Goal: Check status: Check status

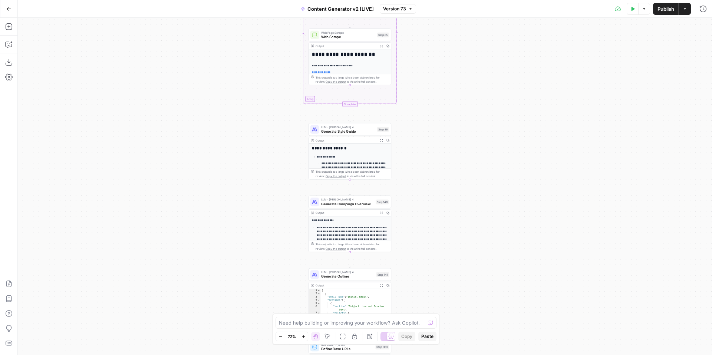
click at [8, 9] on icon "button" at bounding box center [8, 8] width 5 height 5
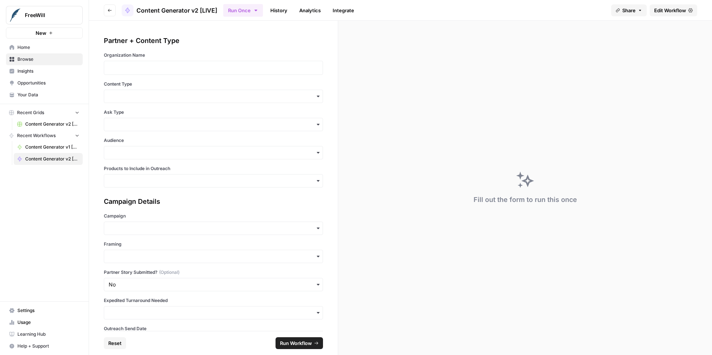
click at [283, 9] on link "History" at bounding box center [279, 10] width 26 height 12
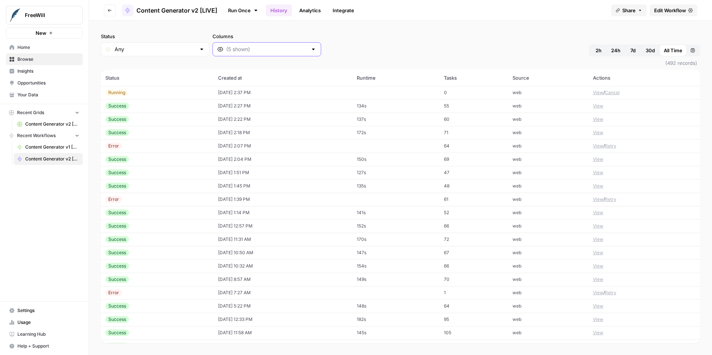
click at [226, 50] on input "Columns" at bounding box center [266, 49] width 81 height 7
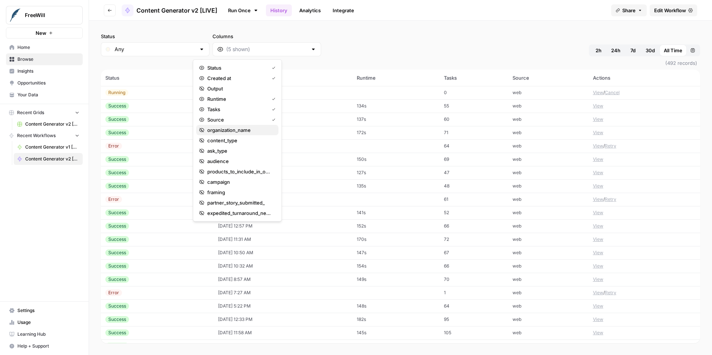
click at [230, 130] on span "organization_name" at bounding box center [239, 129] width 65 height 7
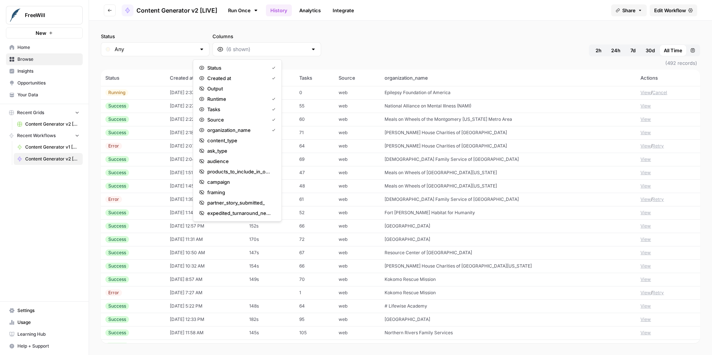
click at [506, 49] on div "Status Any Columns 2h 24h 7d 30d All Time Custom range" at bounding box center [400, 45] width 599 height 24
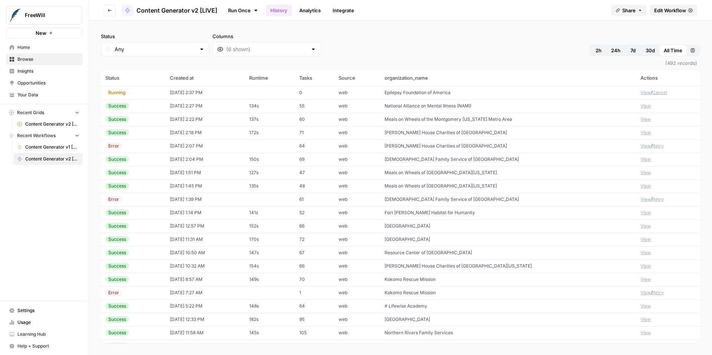
click at [642, 148] on button "View" at bounding box center [645, 146] width 10 height 7
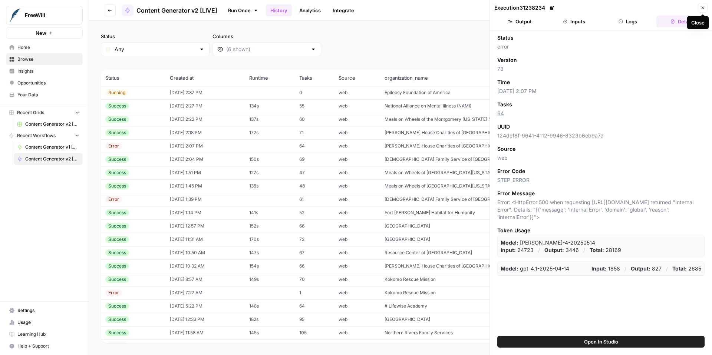
click at [705, 8] on button "Close" at bounding box center [703, 8] width 10 height 10
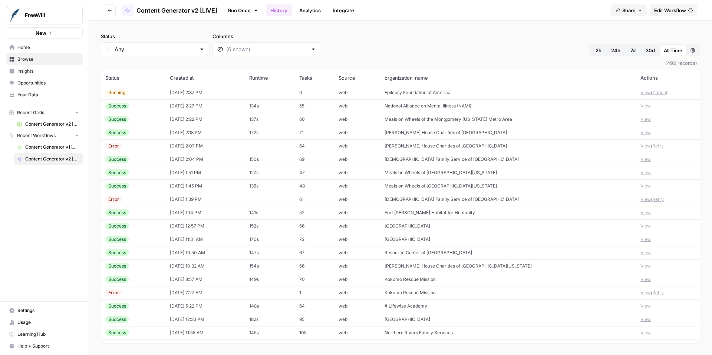
scroll to position [70, 0]
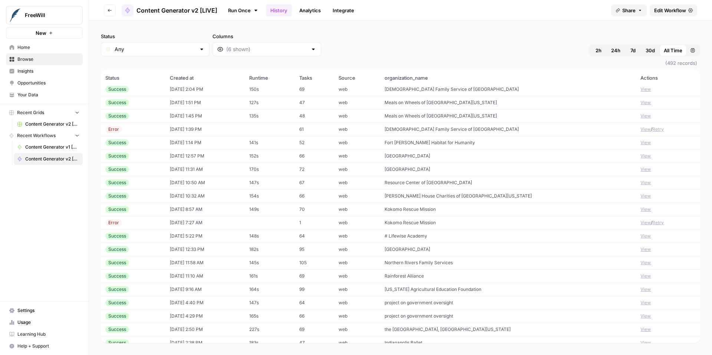
click at [642, 223] on button "View" at bounding box center [645, 223] width 10 height 7
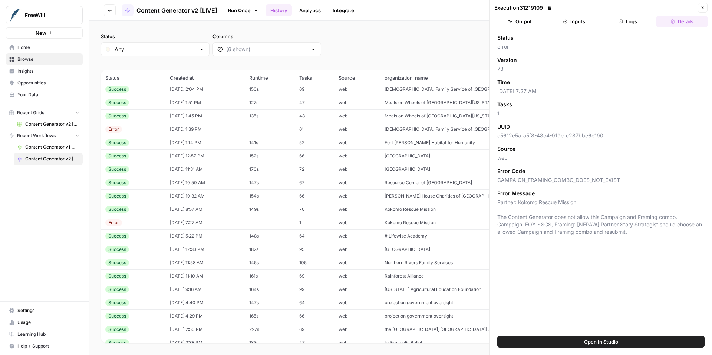
click at [703, 9] on icon "button" at bounding box center [702, 8] width 4 height 4
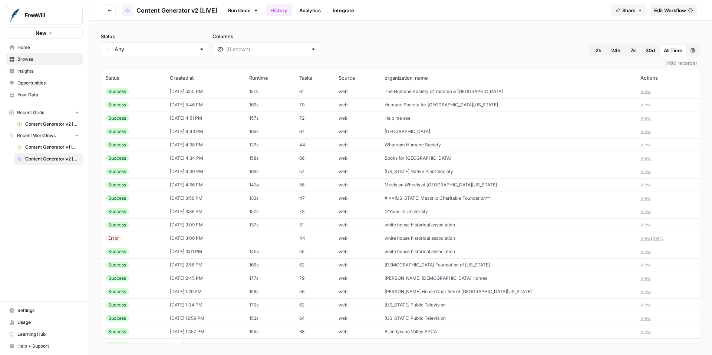
scroll to position [496, 0]
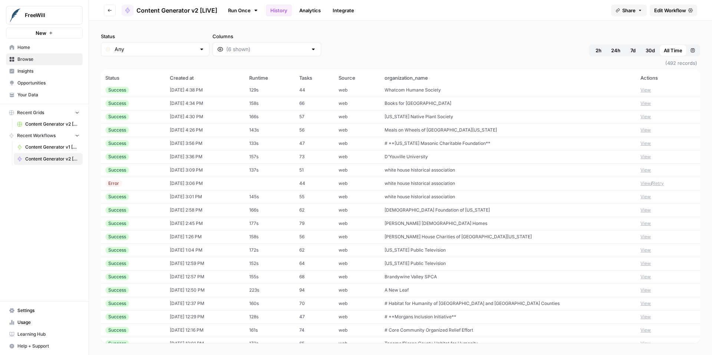
click at [644, 210] on button "View" at bounding box center [645, 210] width 10 height 7
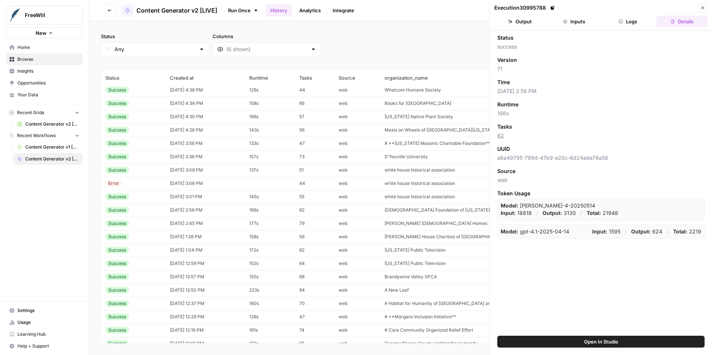
click at [633, 23] on button "Logs" at bounding box center [628, 22] width 51 height 12
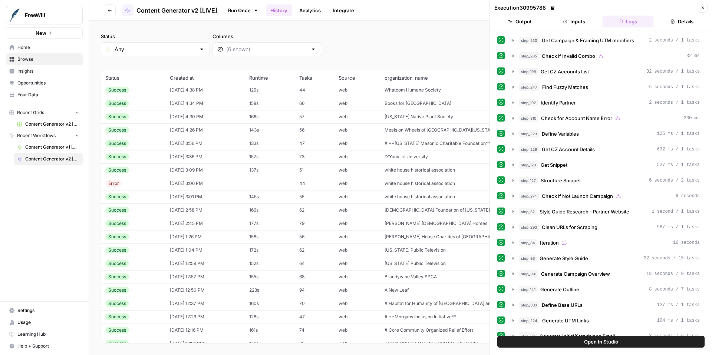
click at [704, 11] on button "Close" at bounding box center [703, 8] width 10 height 10
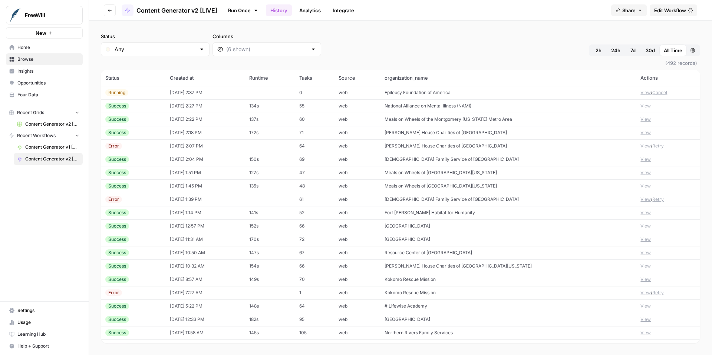
scroll to position [500, 0]
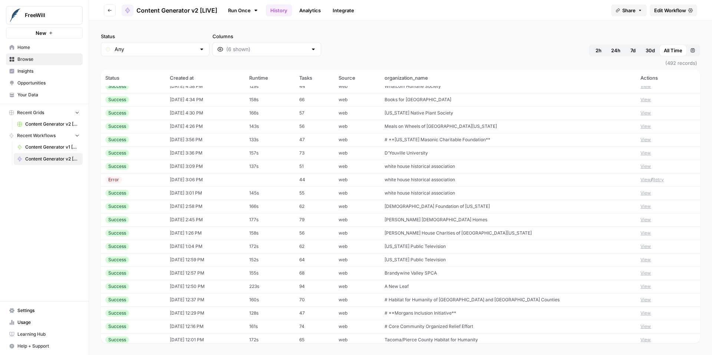
click at [644, 207] on button "View" at bounding box center [645, 206] width 10 height 7
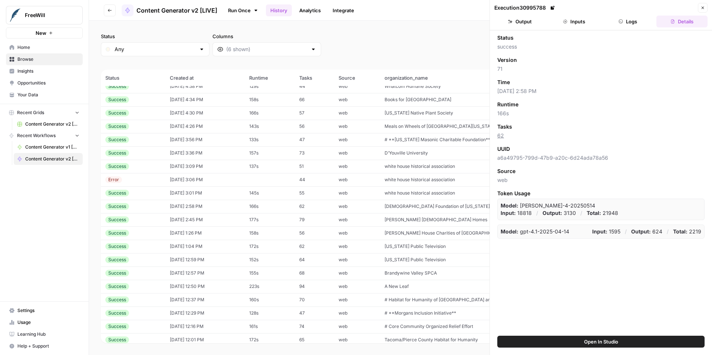
click at [627, 19] on button "Logs" at bounding box center [628, 22] width 51 height 12
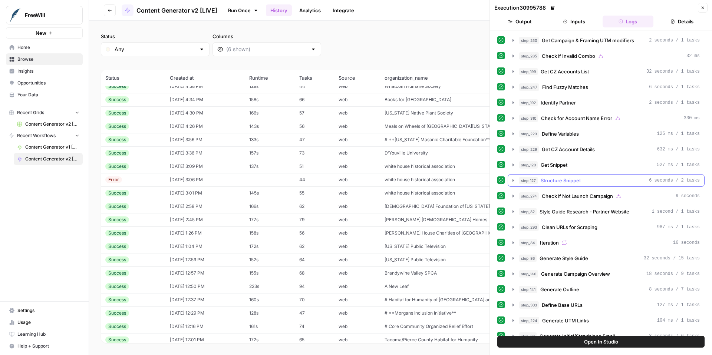
scroll to position [263, 0]
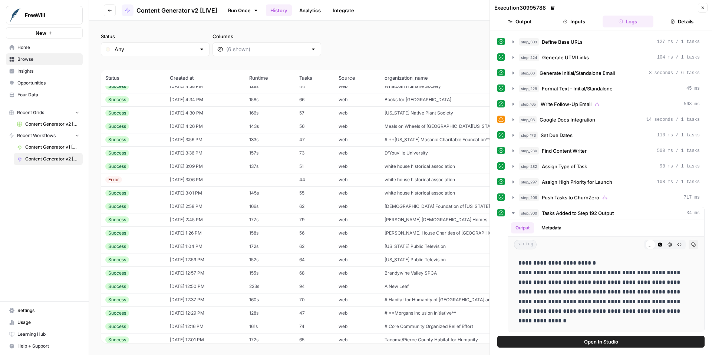
click at [704, 9] on icon "button" at bounding box center [702, 8] width 4 height 4
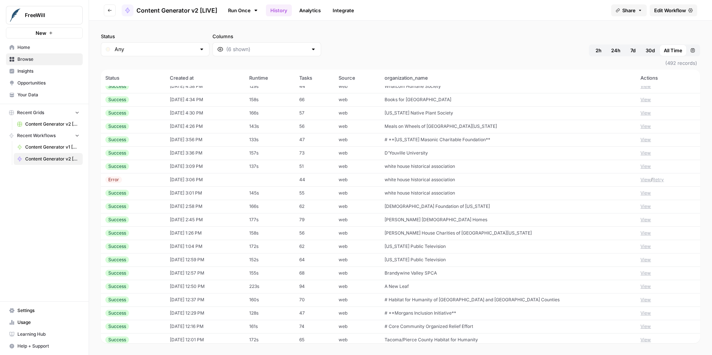
click at [642, 207] on button "View" at bounding box center [645, 206] width 10 height 7
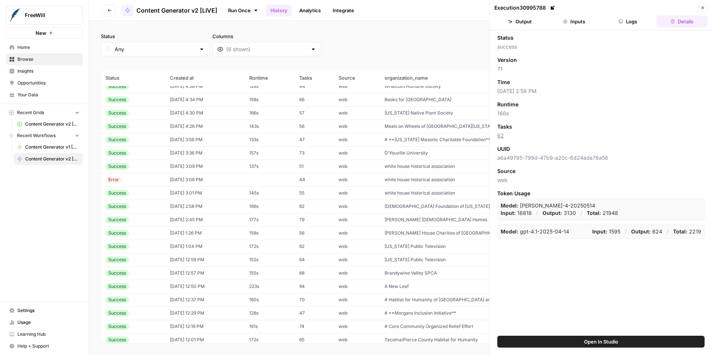
click at [586, 18] on button "Inputs" at bounding box center [573, 22] width 51 height 12
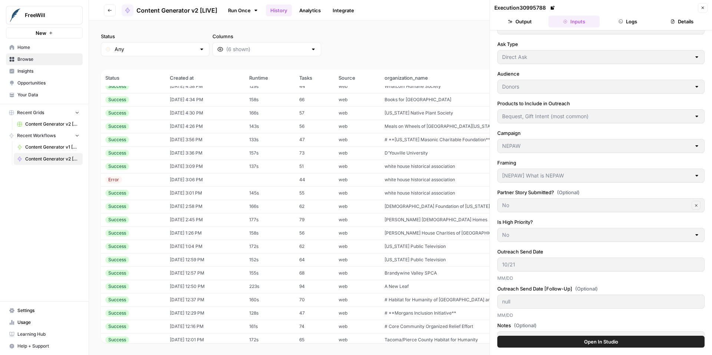
scroll to position [67, 0]
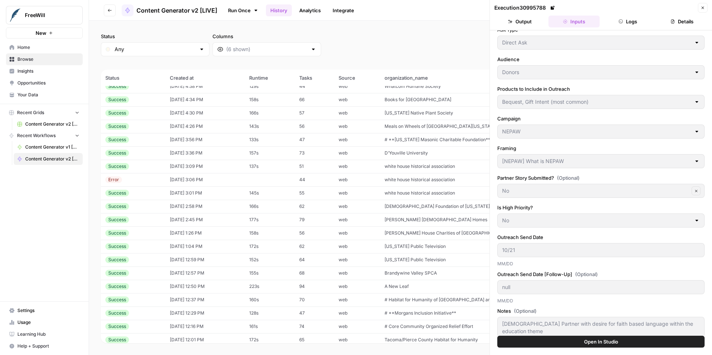
click at [703, 8] on icon "button" at bounding box center [703, 8] width 3 height 3
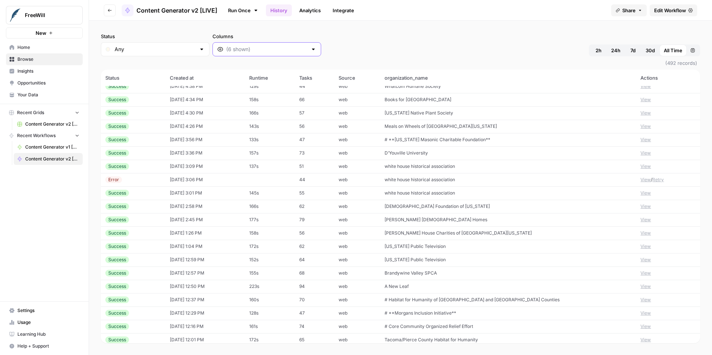
click at [259, 50] on input "Columns" at bounding box center [266, 49] width 81 height 7
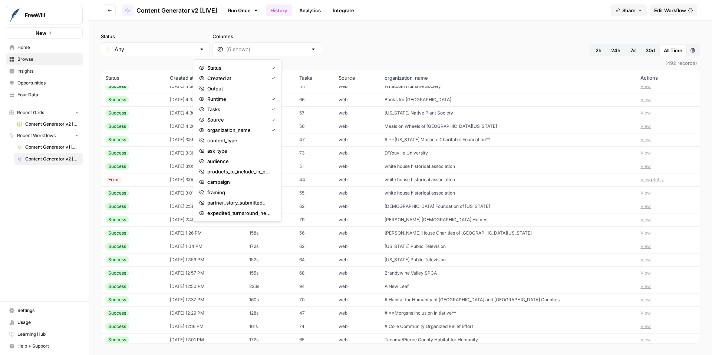
scroll to position [42, 0]
click at [367, 39] on div "Status Any Columns 2h 24h 7d 30d All Time Custom range" at bounding box center [400, 45] width 599 height 24
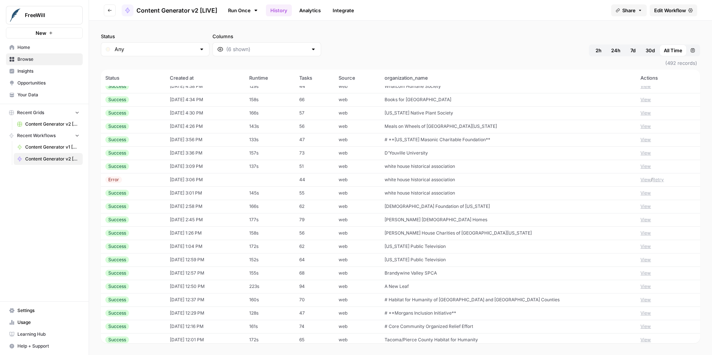
click at [694, 50] on icon "button" at bounding box center [693, 50] width 4 height 4
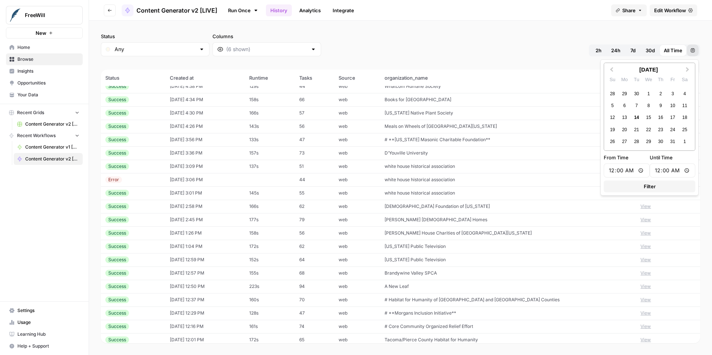
click at [694, 50] on icon "button" at bounding box center [693, 50] width 4 height 4
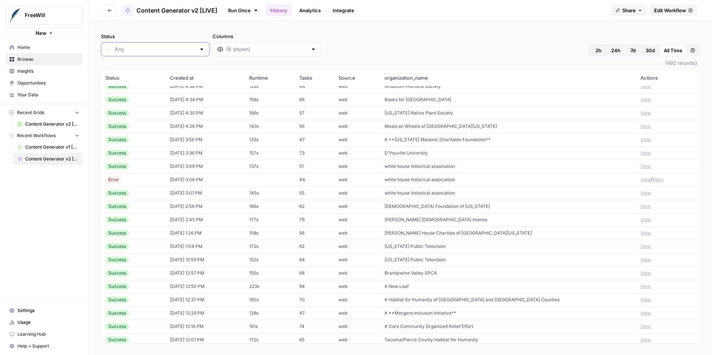
click at [174, 52] on input "Status" at bounding box center [155, 49] width 81 height 7
click at [161, 89] on span "Error" at bounding box center [148, 88] width 65 height 7
type input "Error"
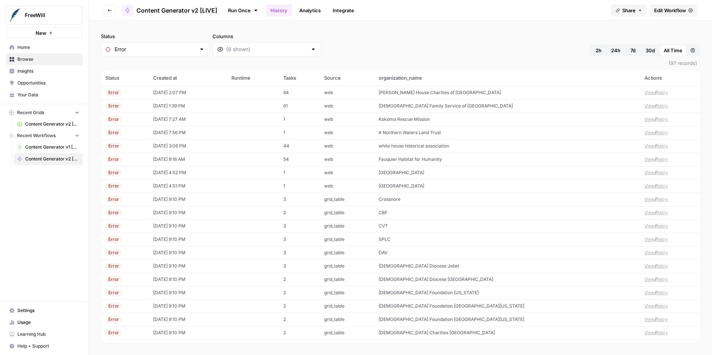
click at [647, 158] on button "View" at bounding box center [649, 159] width 10 height 7
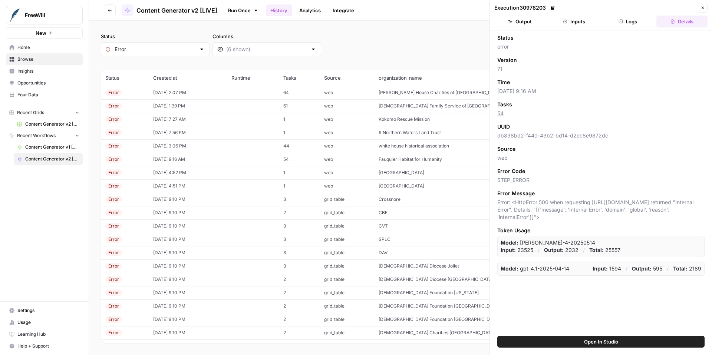
click at [525, 17] on button "Output" at bounding box center [519, 22] width 51 height 12
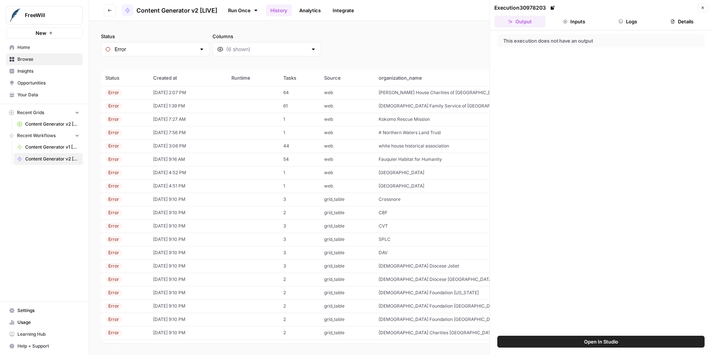
click at [572, 20] on button "Inputs" at bounding box center [573, 22] width 51 height 12
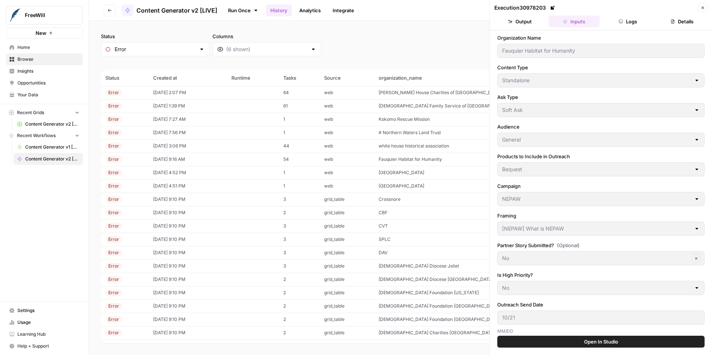
click at [628, 17] on button "Logs" at bounding box center [628, 22] width 51 height 12
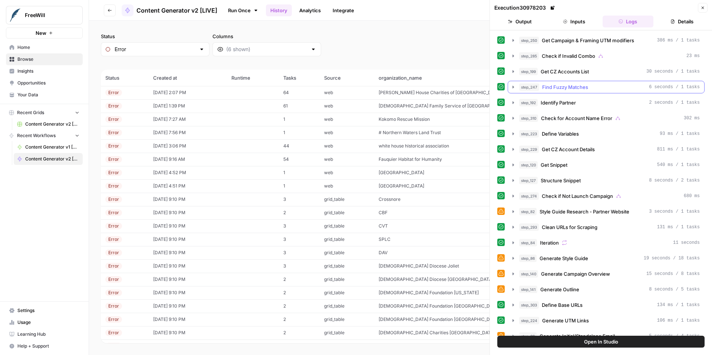
scroll to position [219, 0]
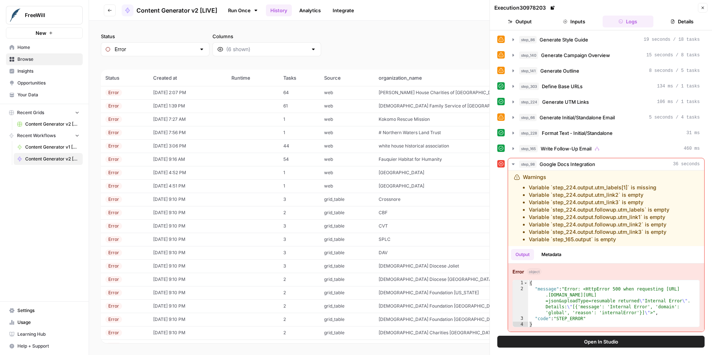
click at [703, 8] on icon "button" at bounding box center [703, 8] width 3 height 3
